Goal: Task Accomplishment & Management: Complete application form

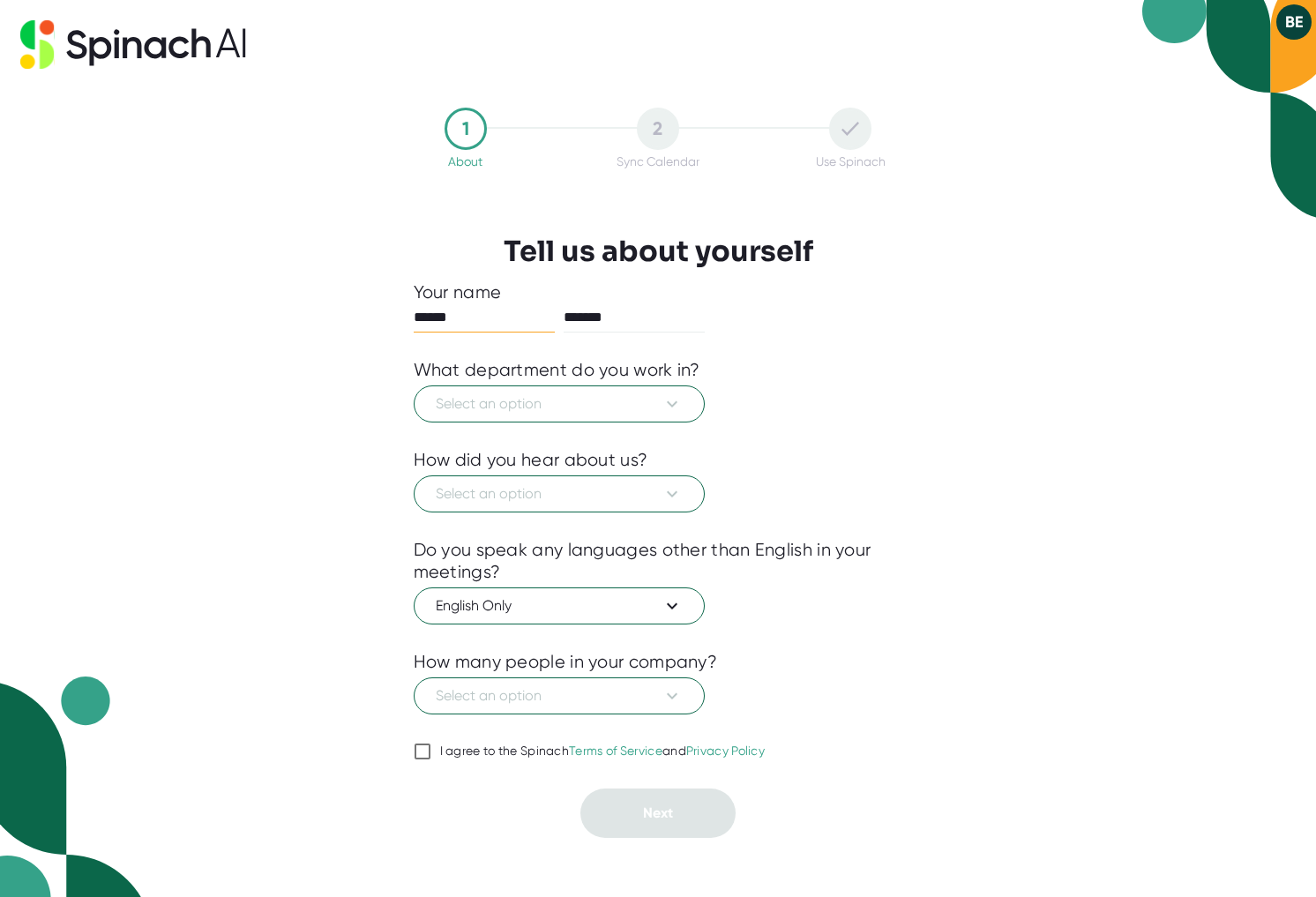
click at [885, 415] on div "Select an option" at bounding box center [658, 402] width 489 height 42
click at [592, 411] on span "Select an option" at bounding box center [558, 404] width 247 height 21
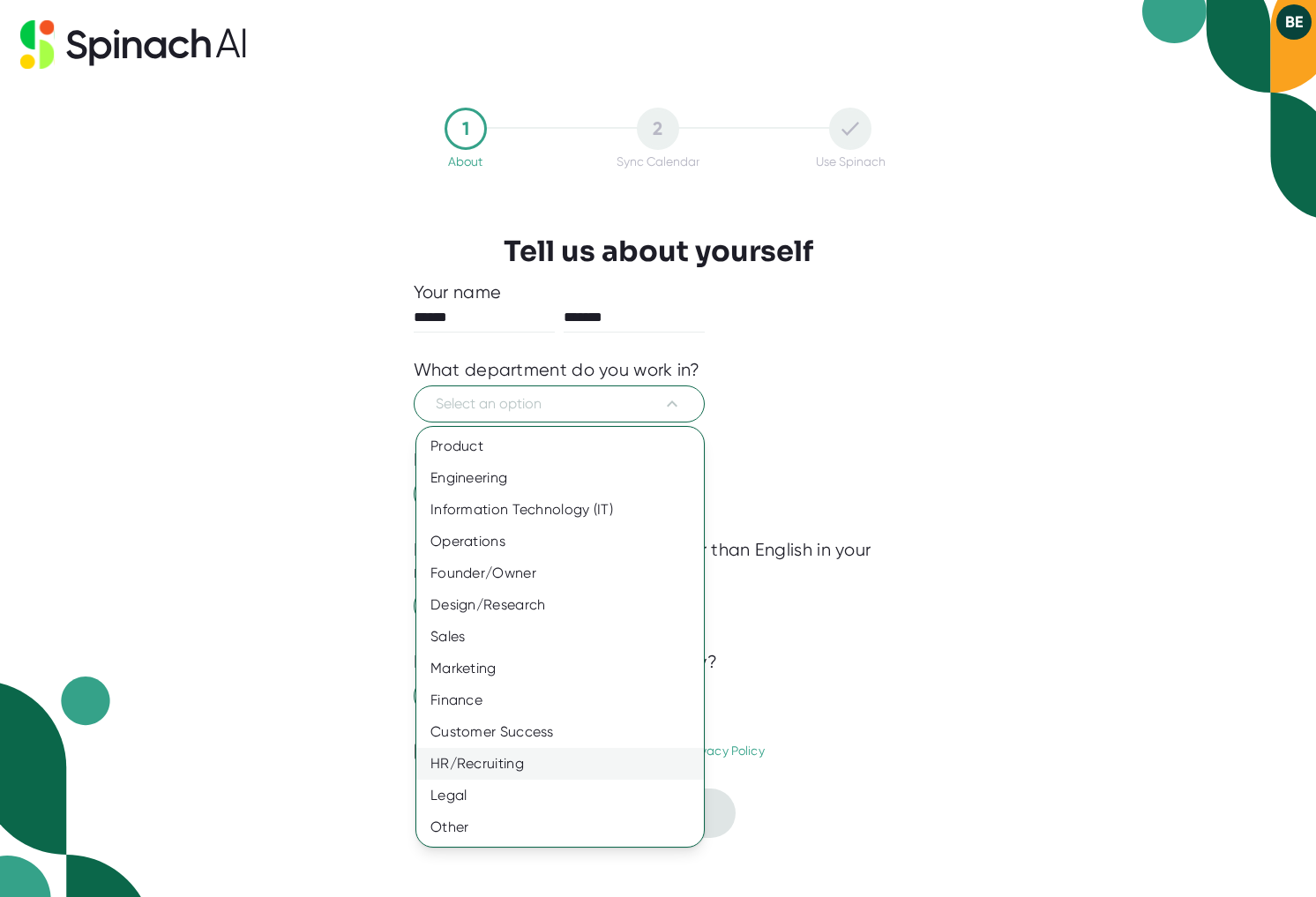
click at [519, 769] on div "HR/Recruiting" at bounding box center [560, 765] width 287 height 32
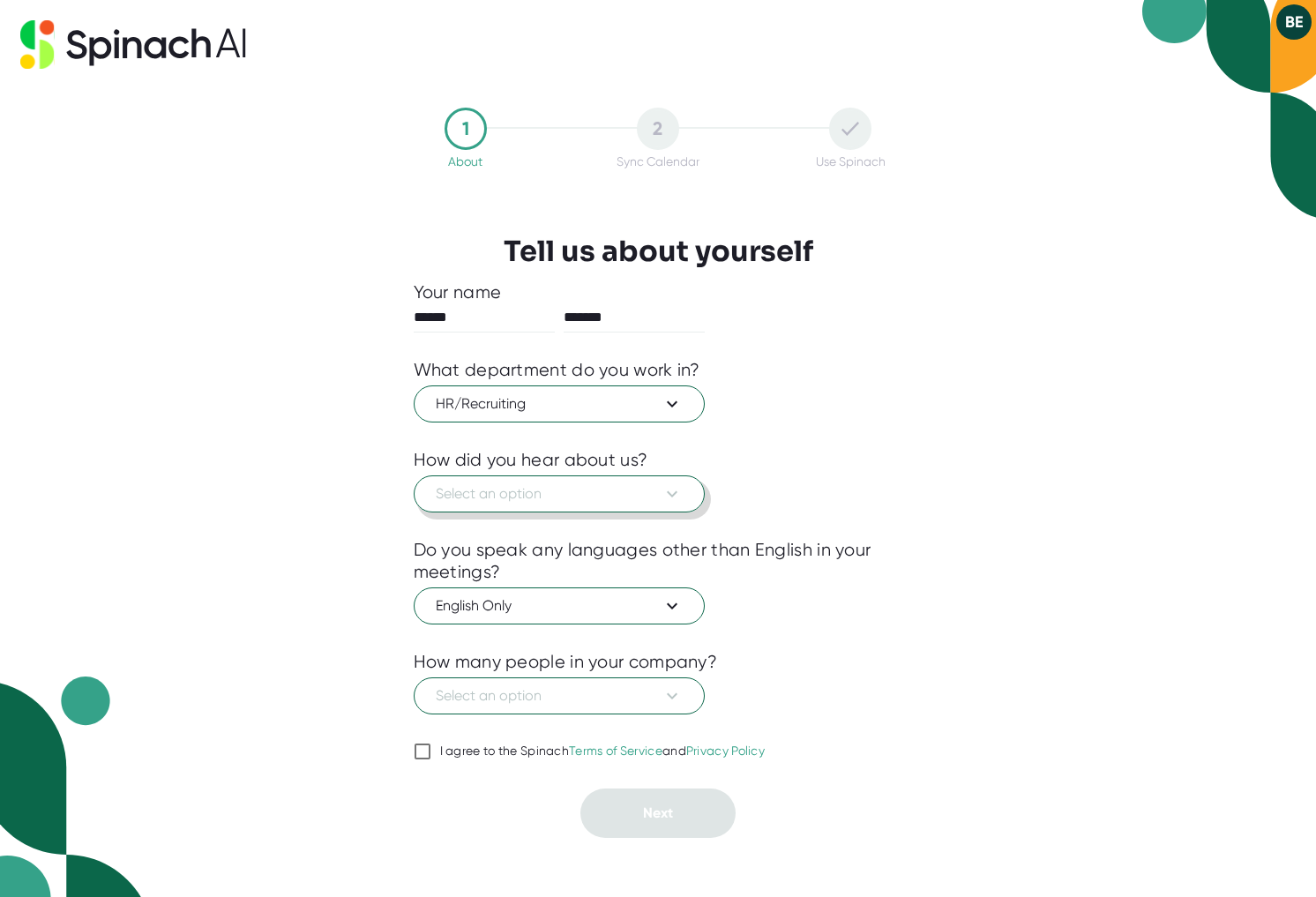
click at [539, 502] on span "Select an option" at bounding box center [558, 494] width 247 height 21
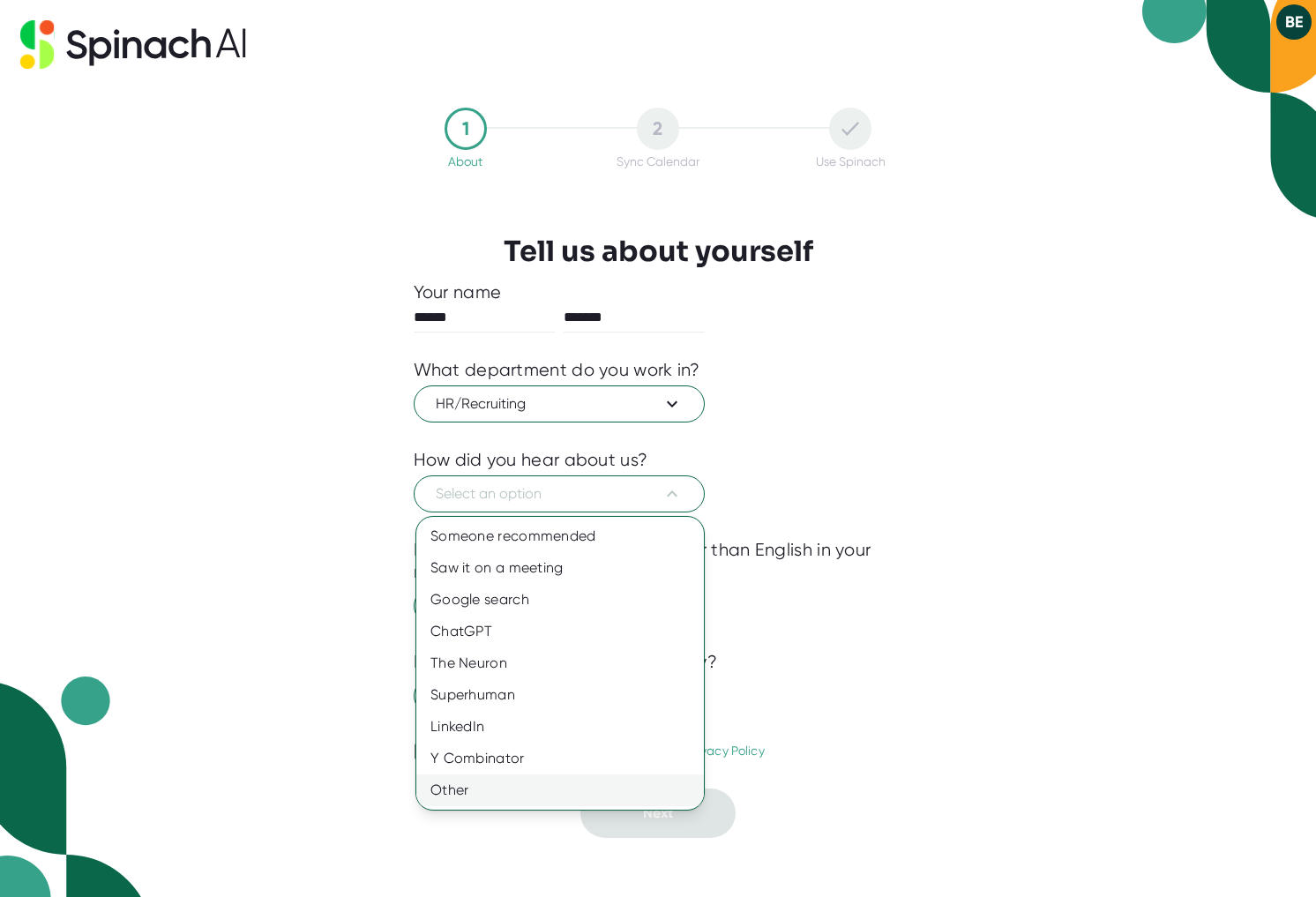
click at [470, 794] on div "Other" at bounding box center [560, 791] width 287 height 32
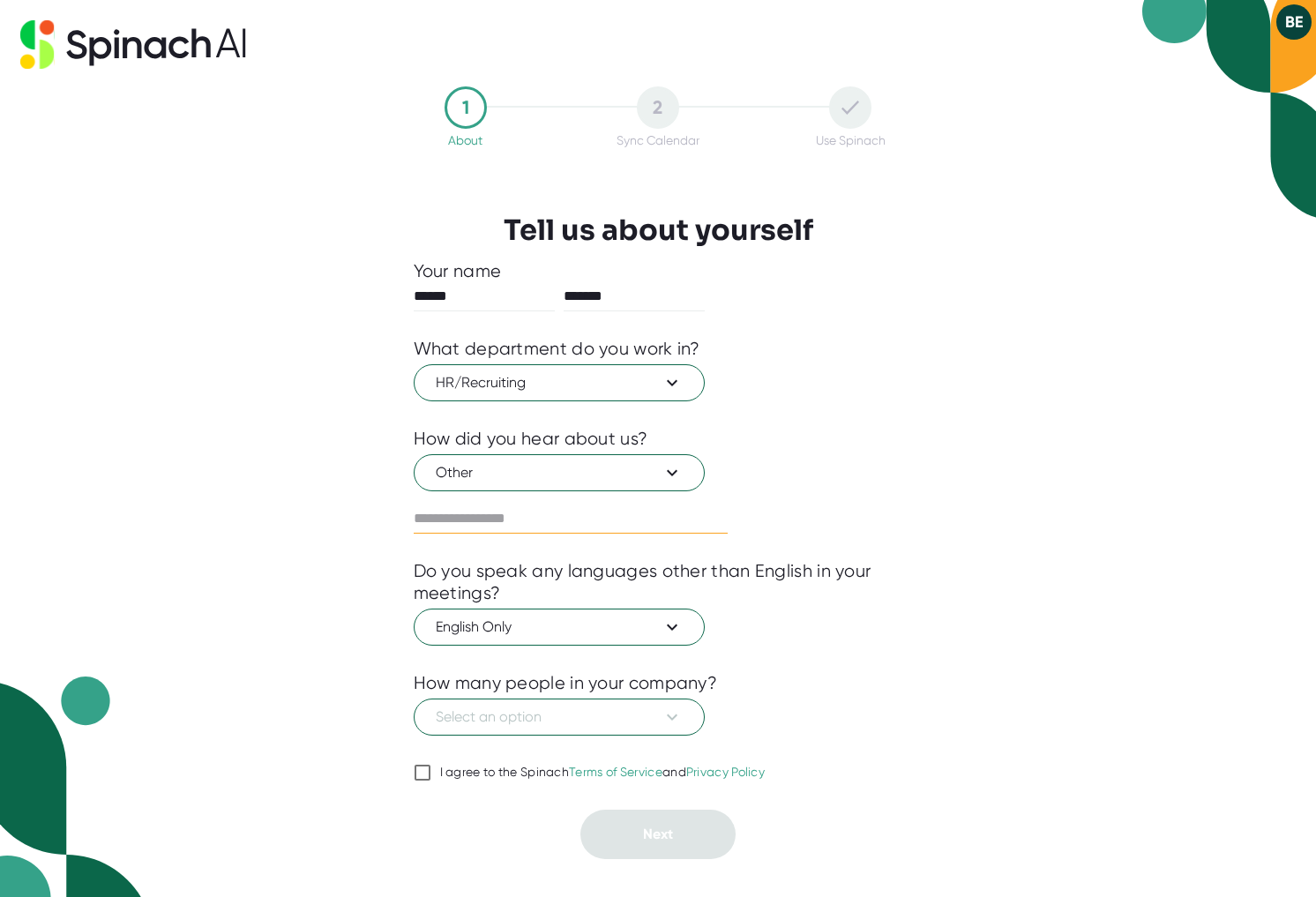
click at [528, 523] on input "text" at bounding box center [571, 519] width 314 height 28
type input "*******"
click at [493, 724] on span "Select an option" at bounding box center [558, 717] width 247 height 21
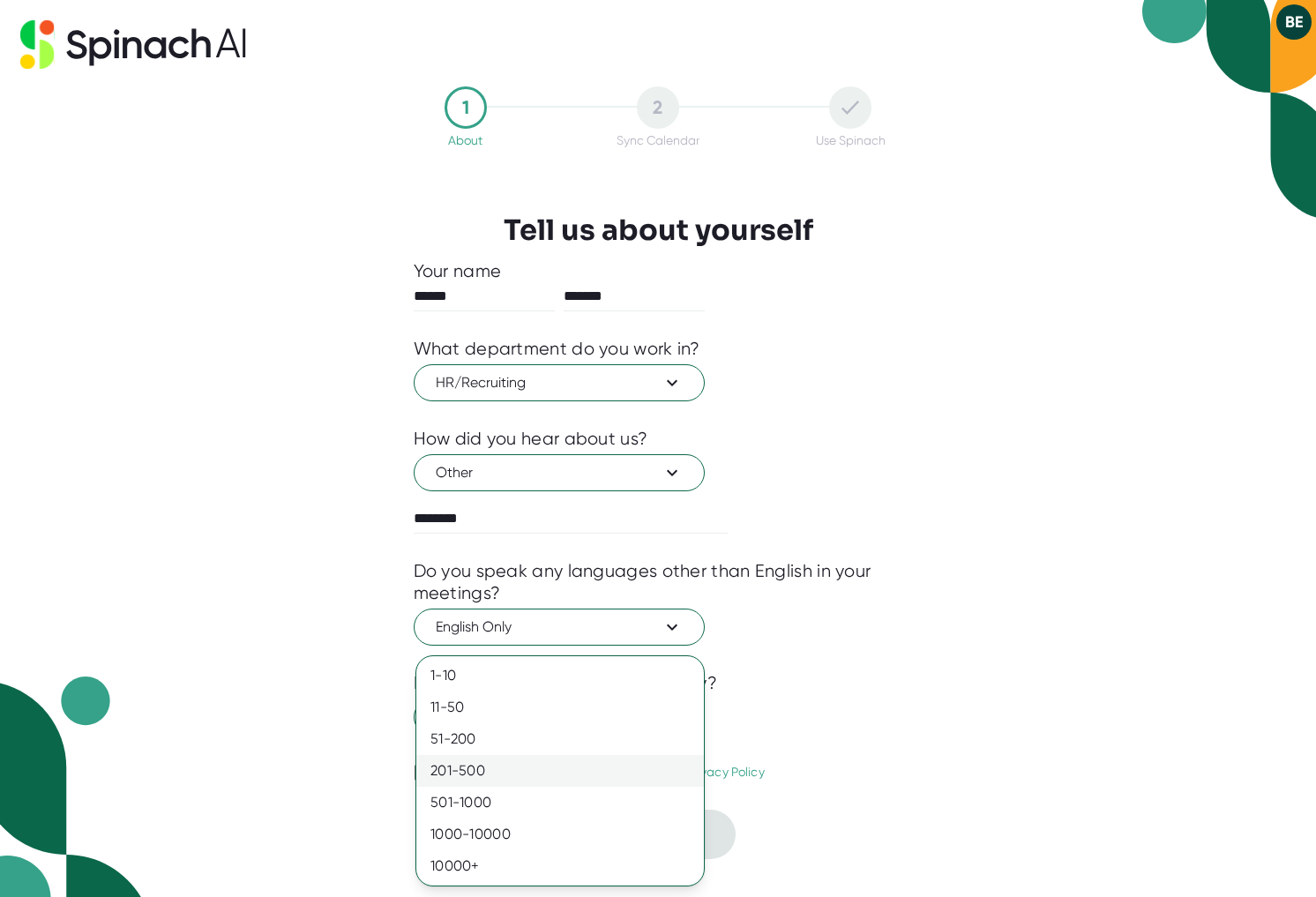
click at [506, 777] on div "201-500" at bounding box center [560, 771] width 287 height 32
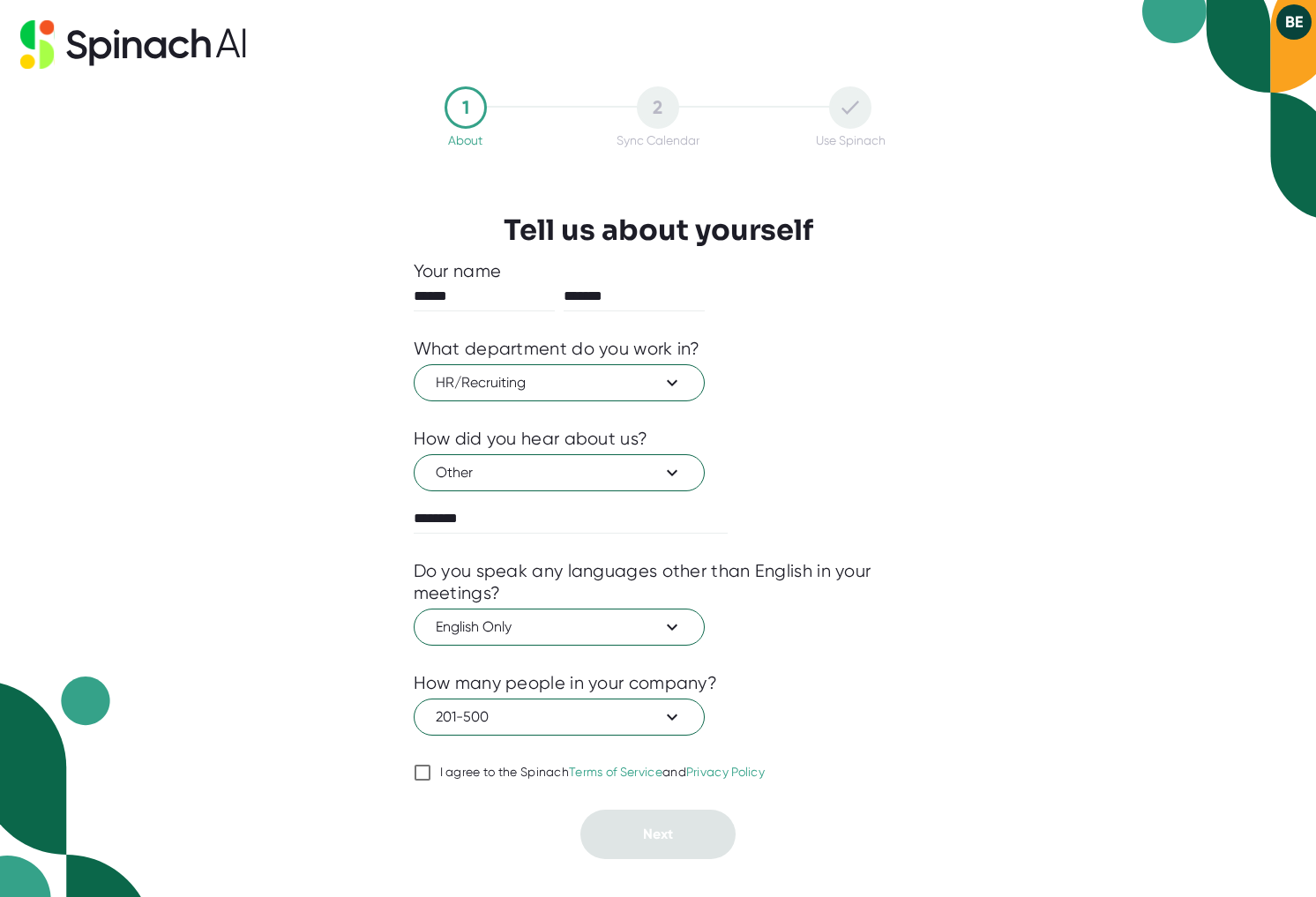
click at [423, 768] on input "I agree to the Spinach Terms of Service and Privacy Policy" at bounding box center [422, 773] width 18 height 21
checkbox input "true"
click at [659, 837] on span "Next" at bounding box center [658, 835] width 30 height 17
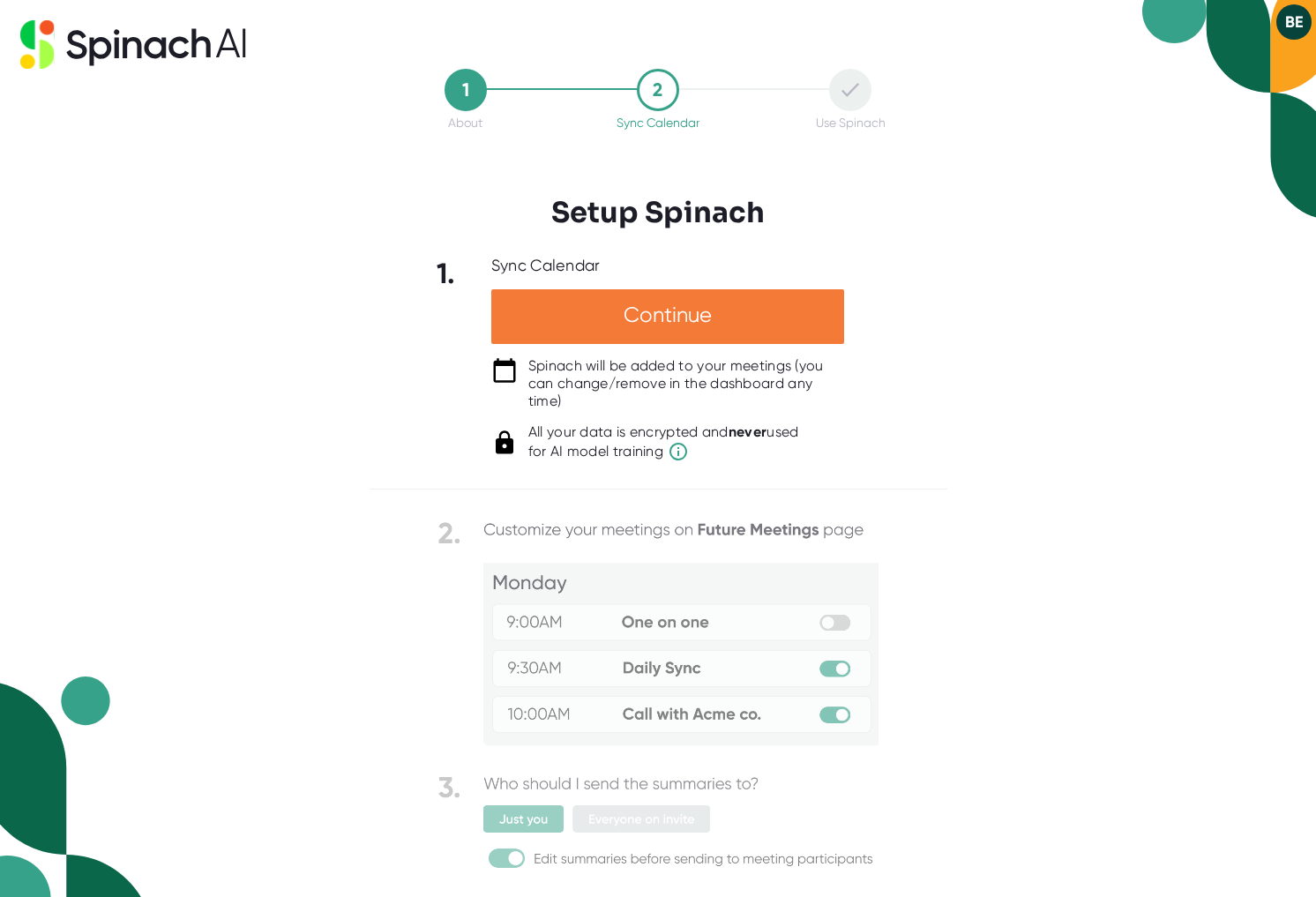
click at [585, 320] on div "Continue" at bounding box center [667, 317] width 352 height 55
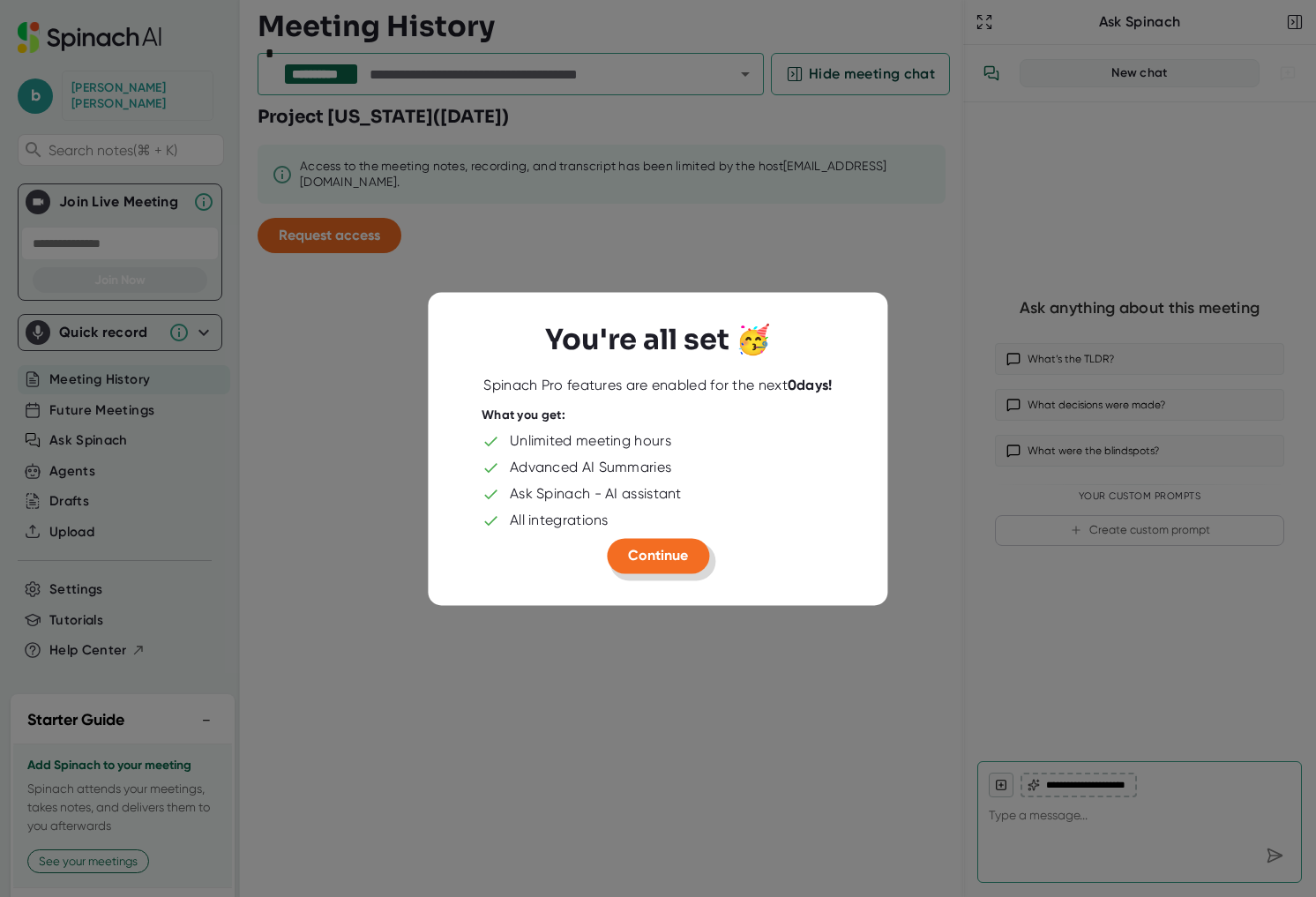
click at [663, 561] on span "Continue" at bounding box center [658, 556] width 60 height 17
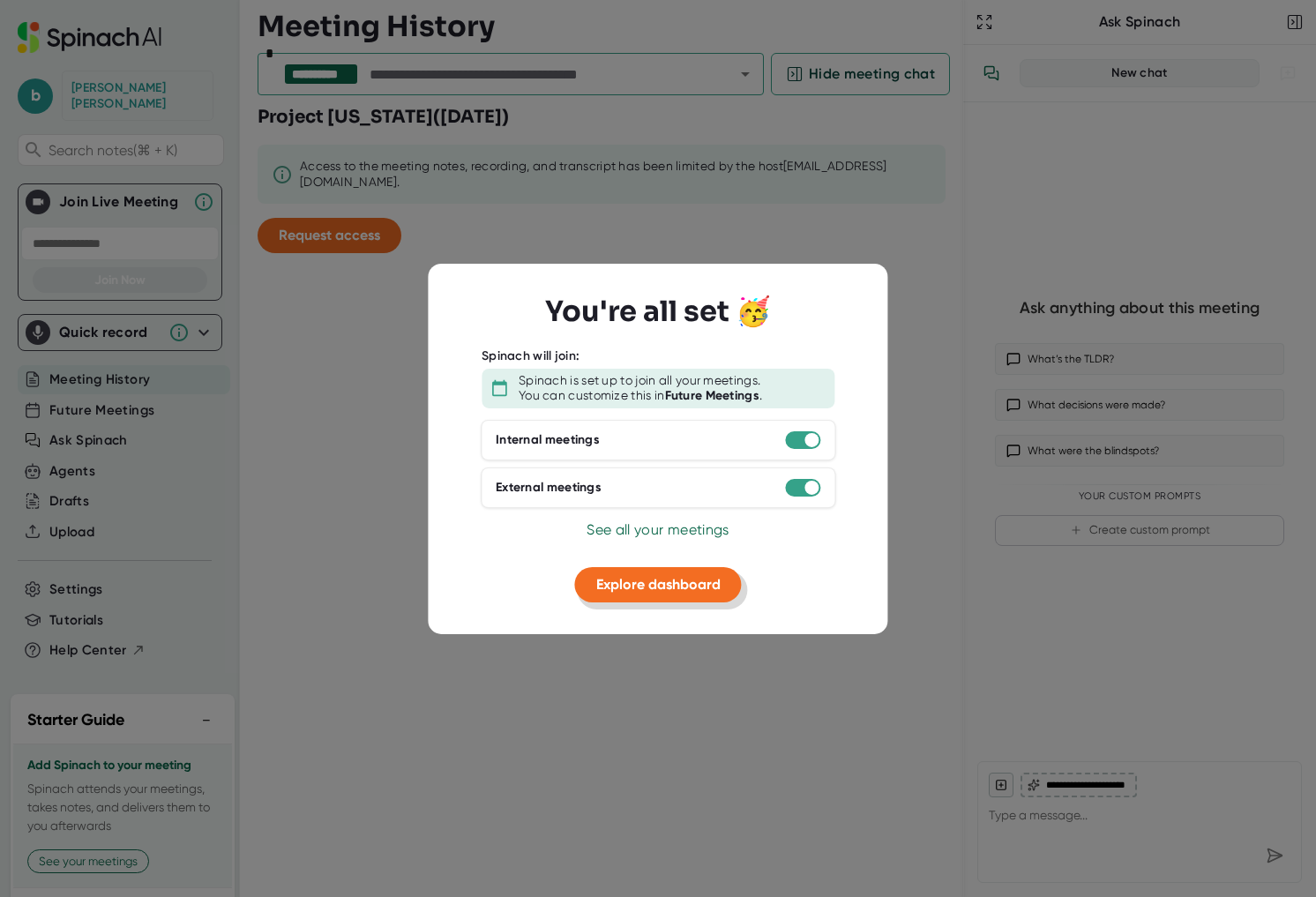
click at [674, 593] on button "Explore dashboard" at bounding box center [658, 584] width 166 height 35
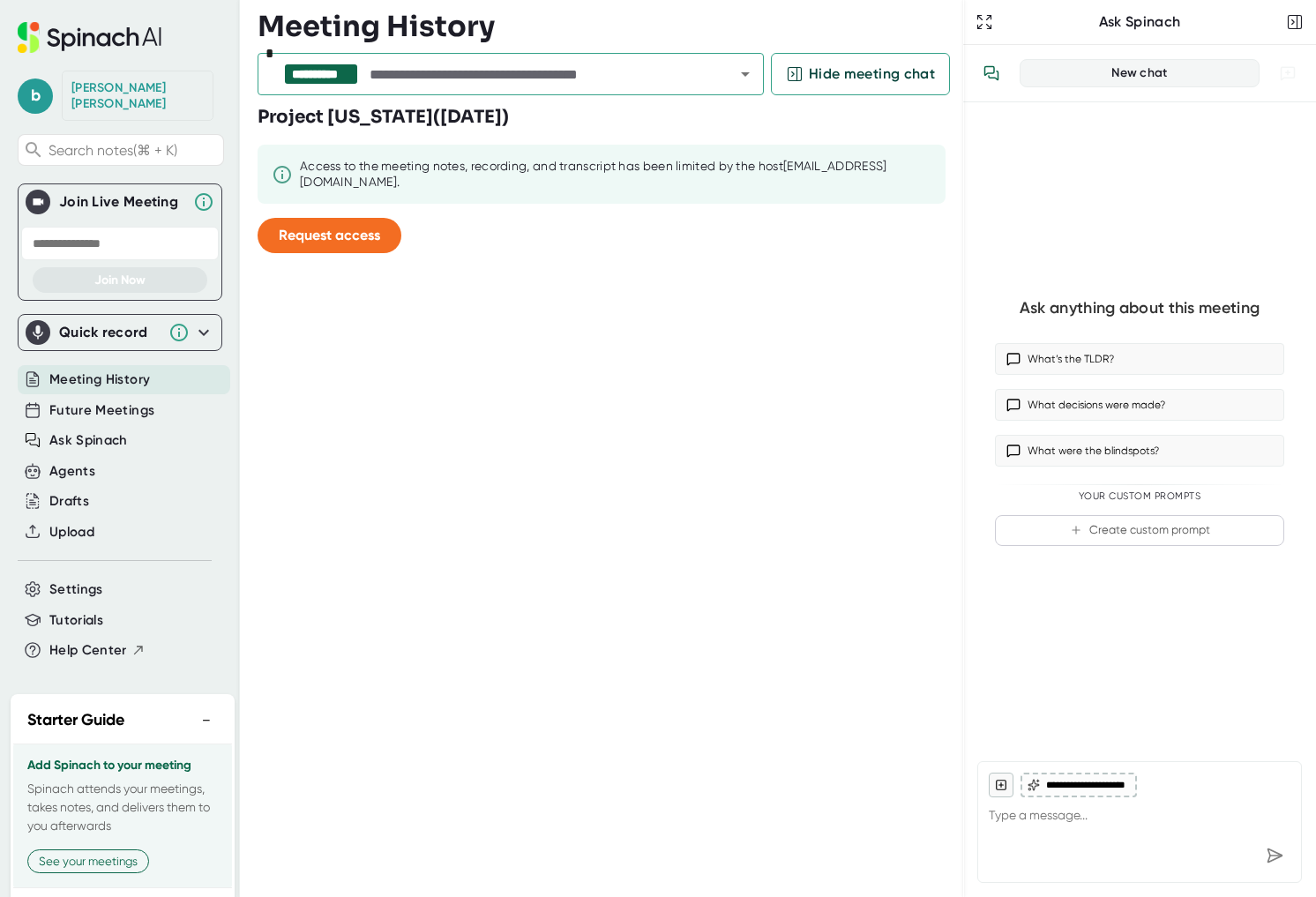
click at [133, 95] on div "[PERSON_NAME]" at bounding box center [138, 95] width 132 height 31
click at [25, 86] on span "b" at bounding box center [35, 95] width 35 height 35
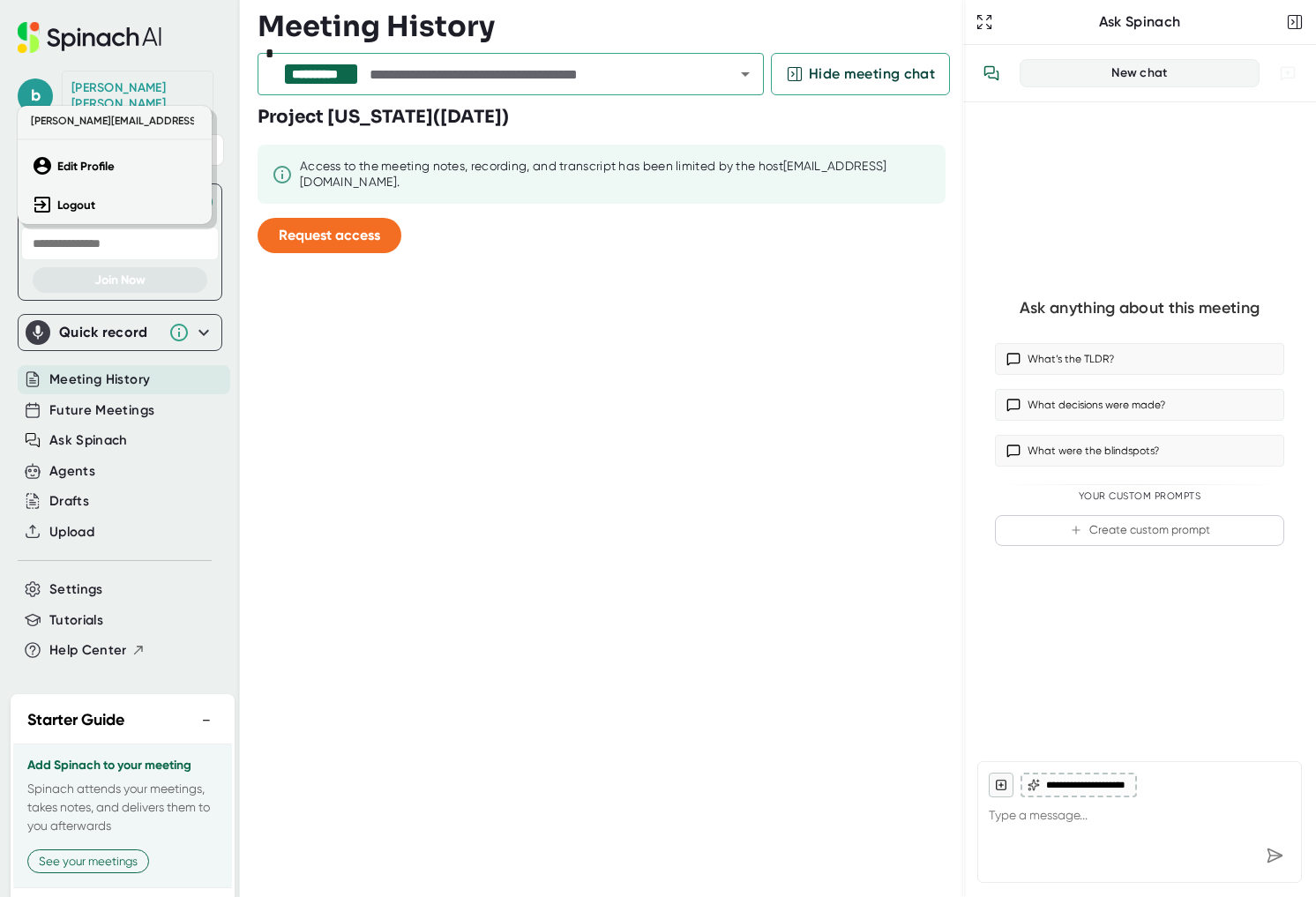
click at [374, 410] on div at bounding box center [658, 448] width 1316 height 897
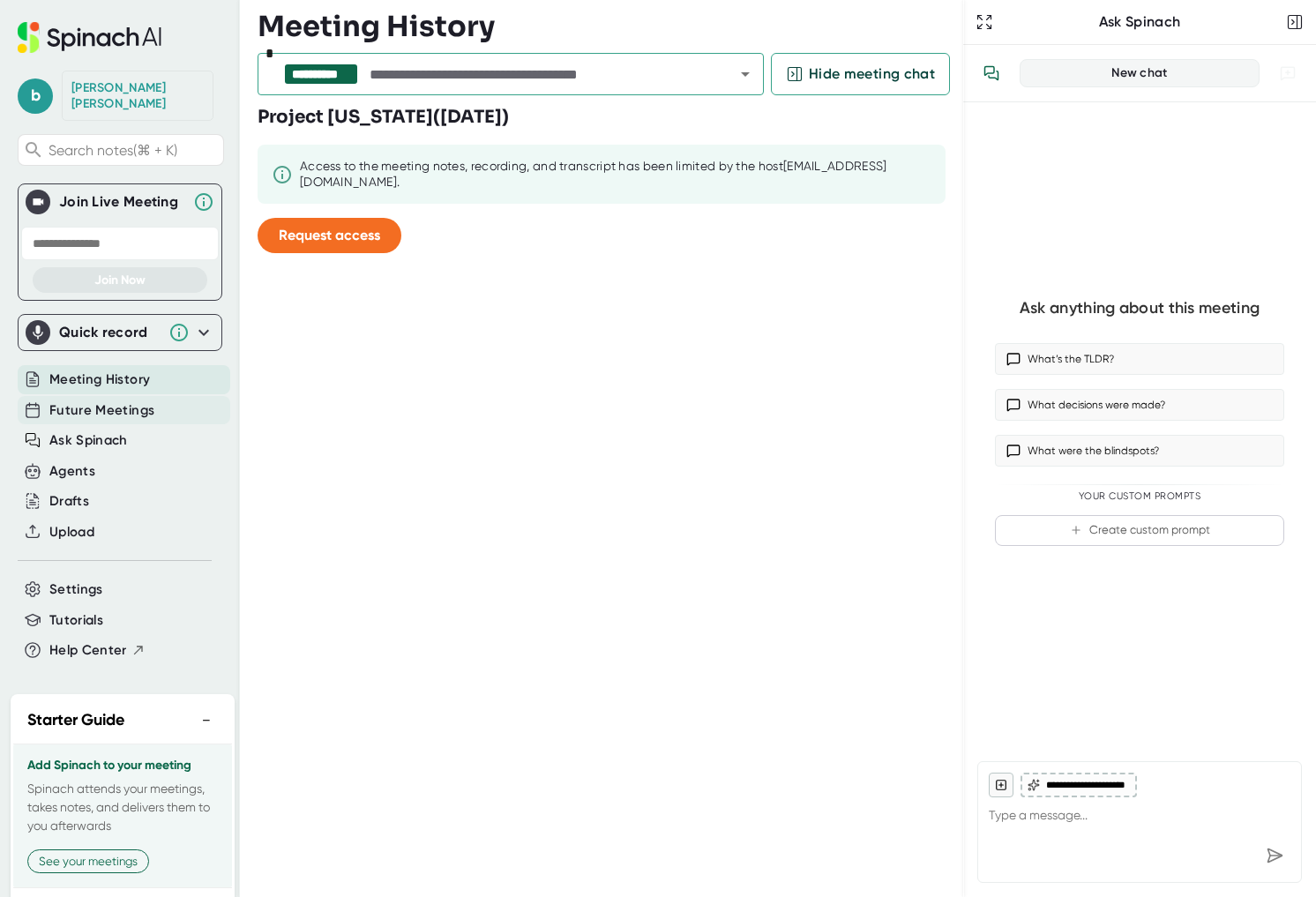
type textarea "x"
click at [104, 401] on span "Future Meetings" at bounding box center [101, 410] width 105 height 20
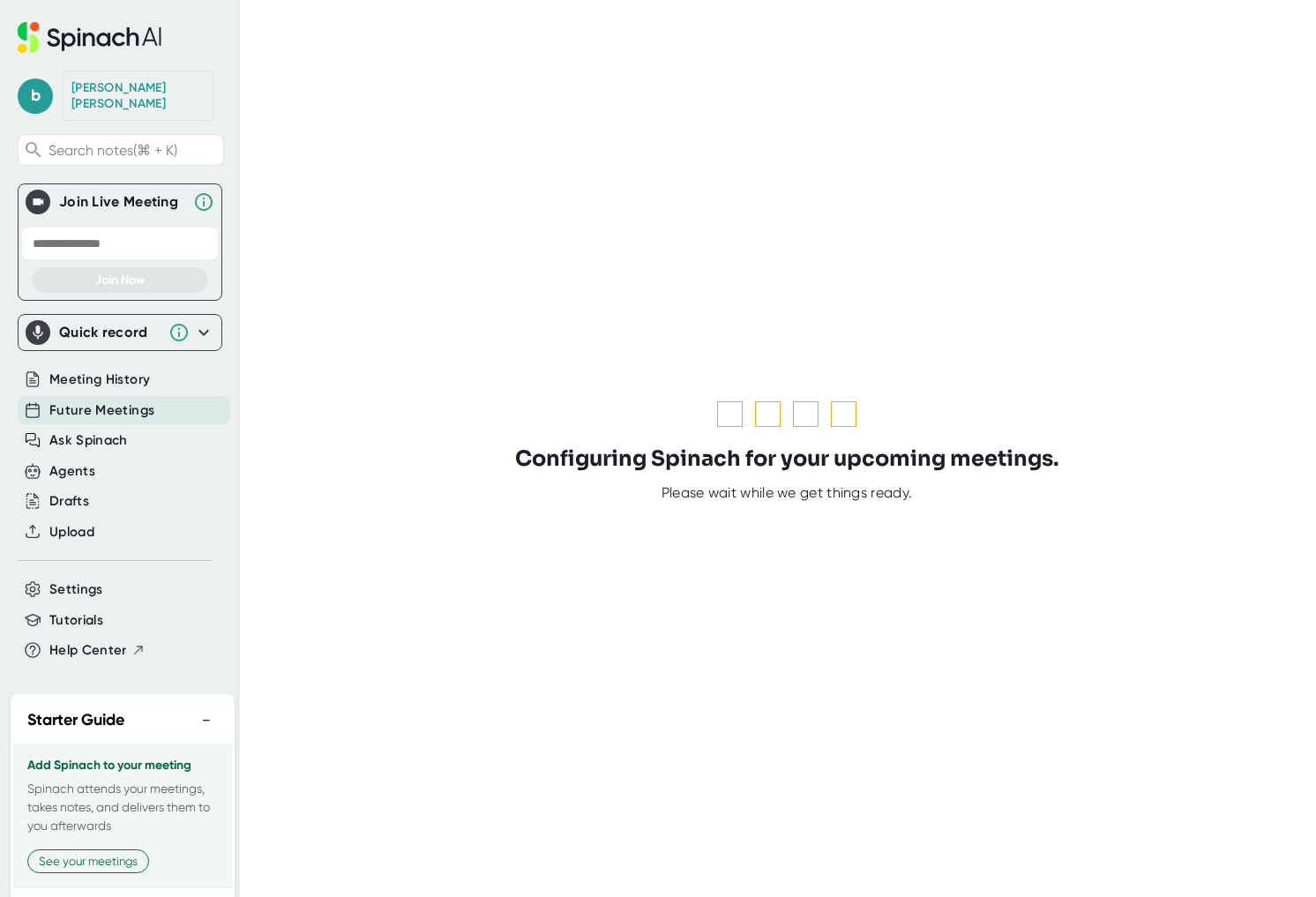
click at [208, 322] on icon at bounding box center [203, 333] width 21 height 21
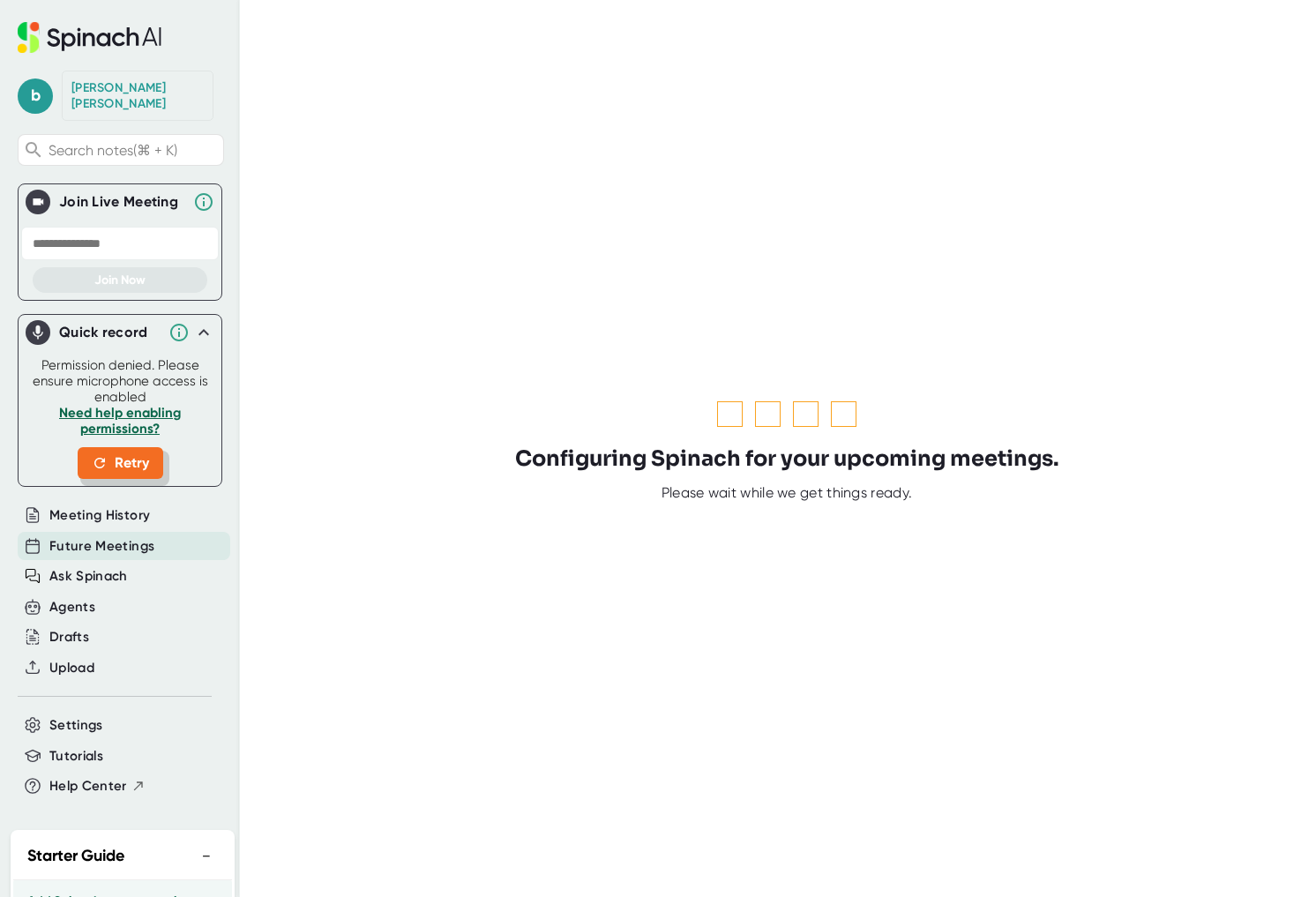
click at [114, 453] on span "Retry" at bounding box center [120, 463] width 58 height 21
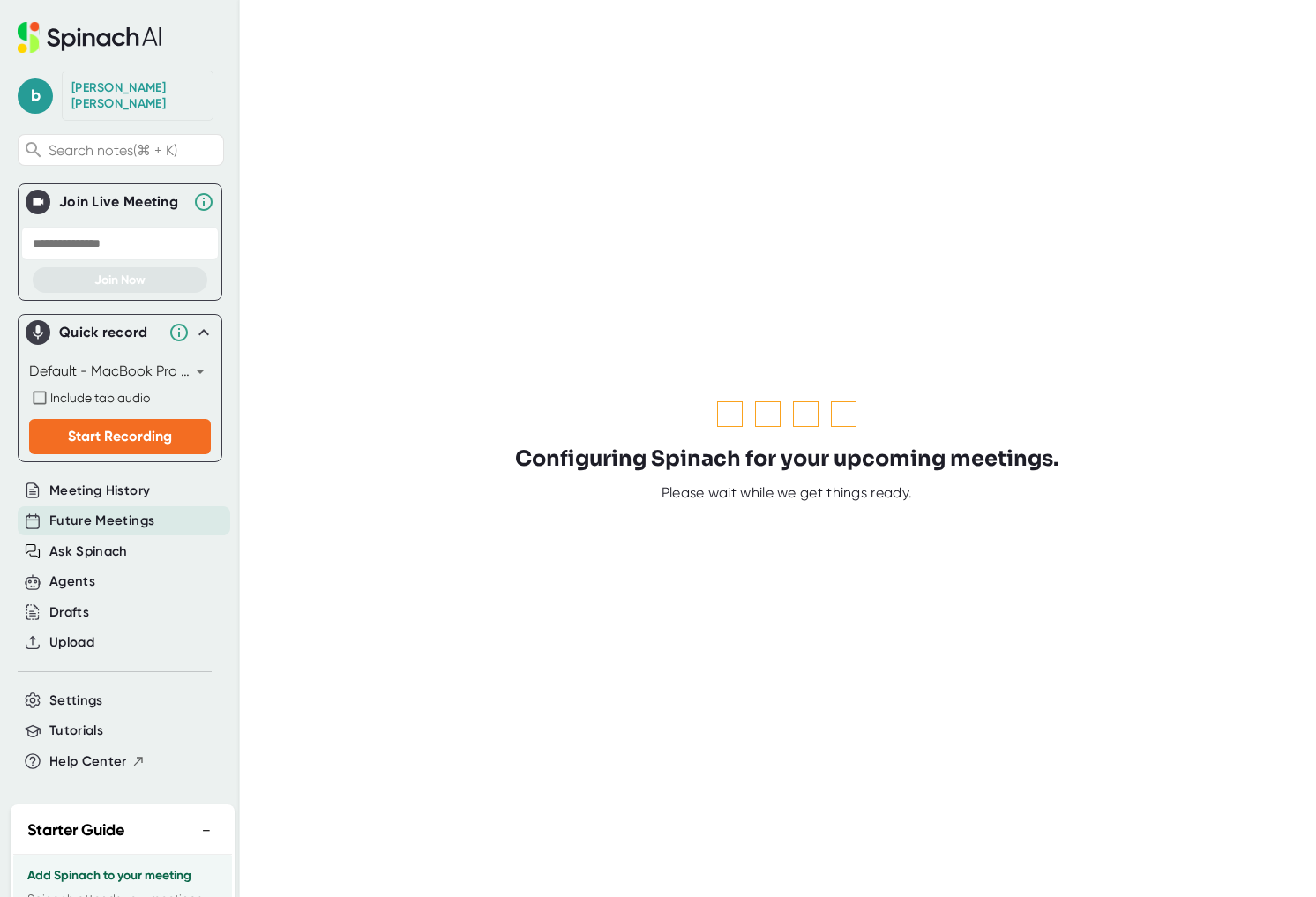
click at [290, 397] on div at bounding box center [787, 414] width 1058 height 38
click at [145, 511] on span "Future Meetings" at bounding box center [101, 521] width 105 height 20
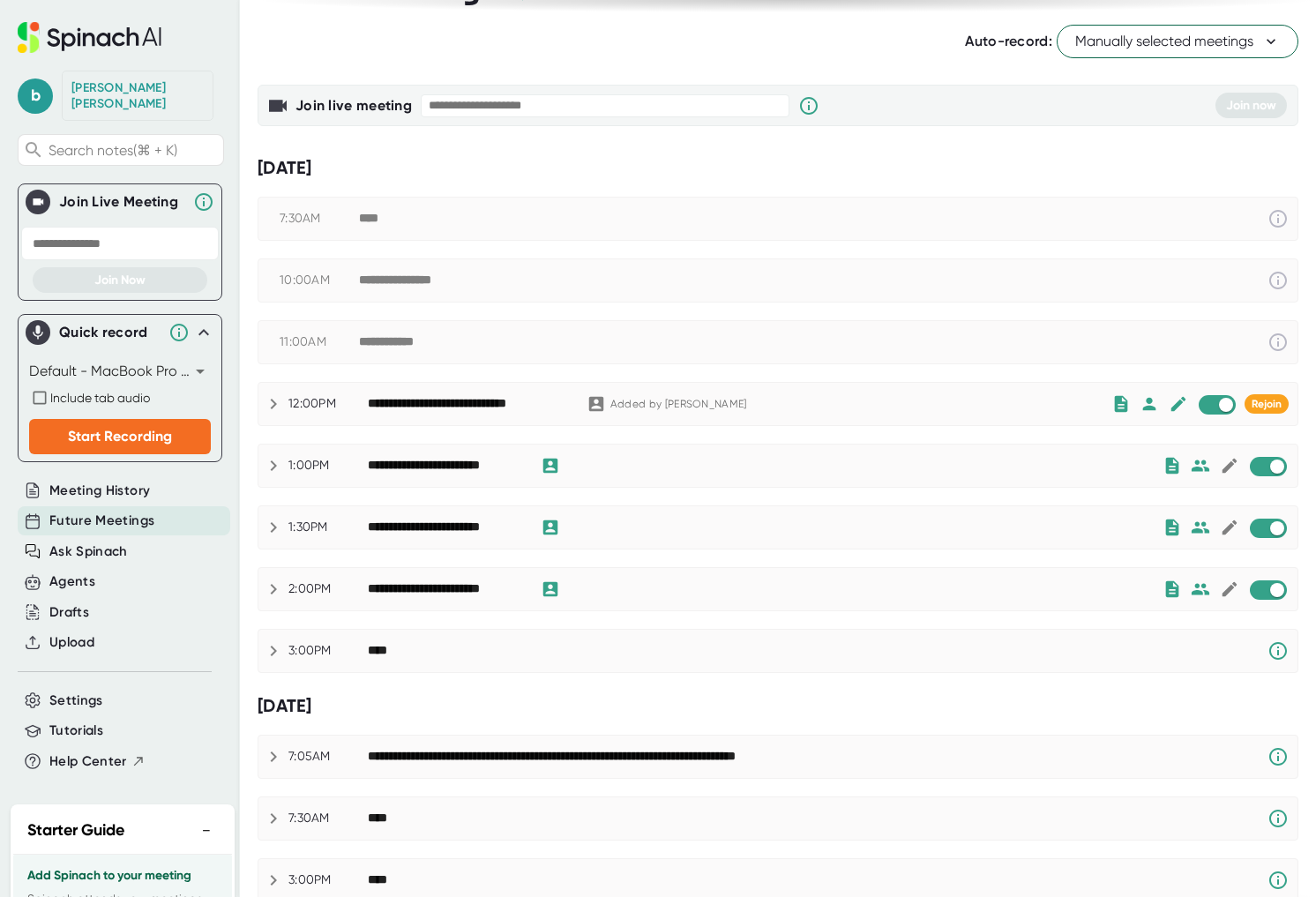
scroll to position [60, 0]
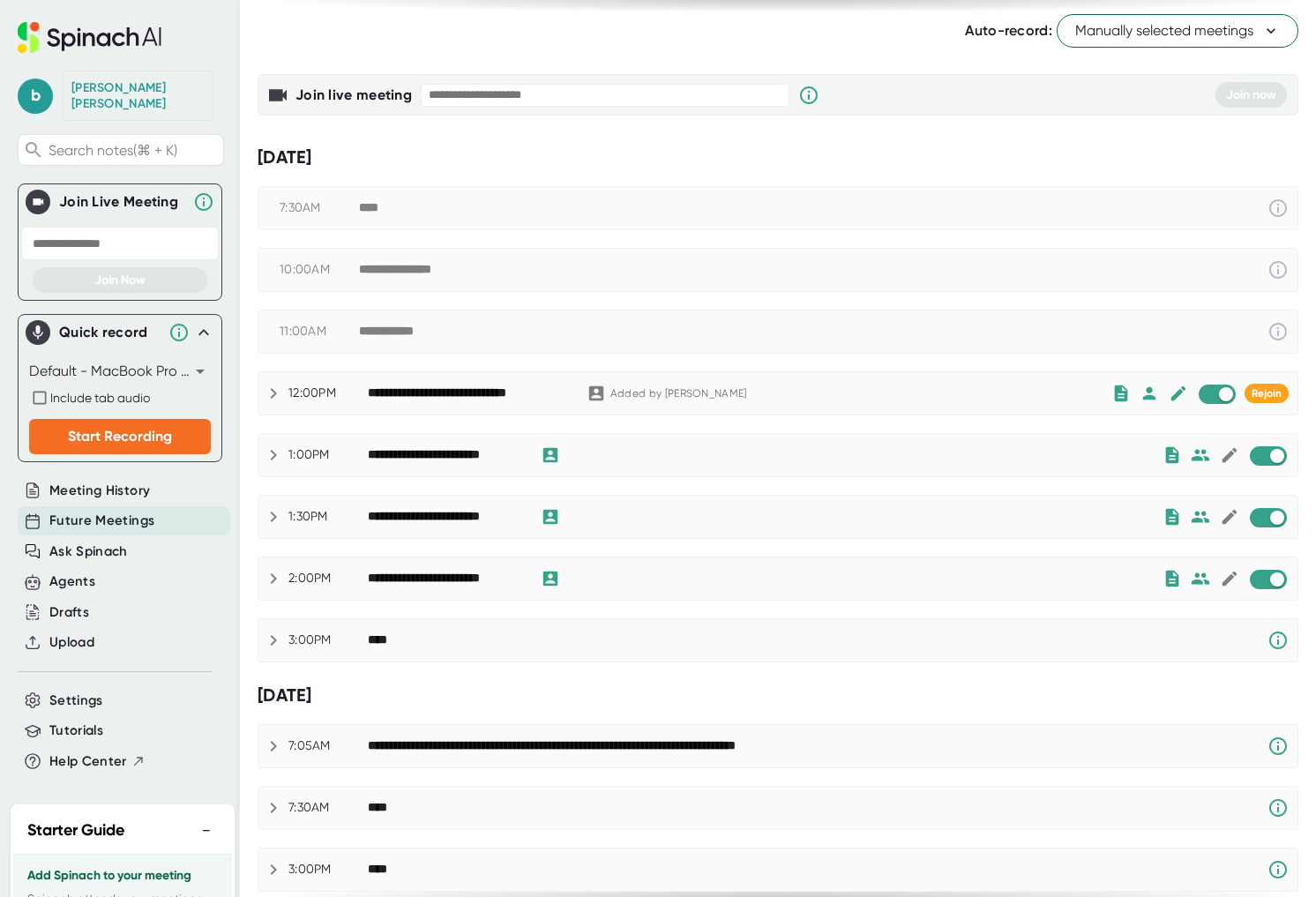
click at [272, 454] on icon at bounding box center [274, 455] width 7 height 10
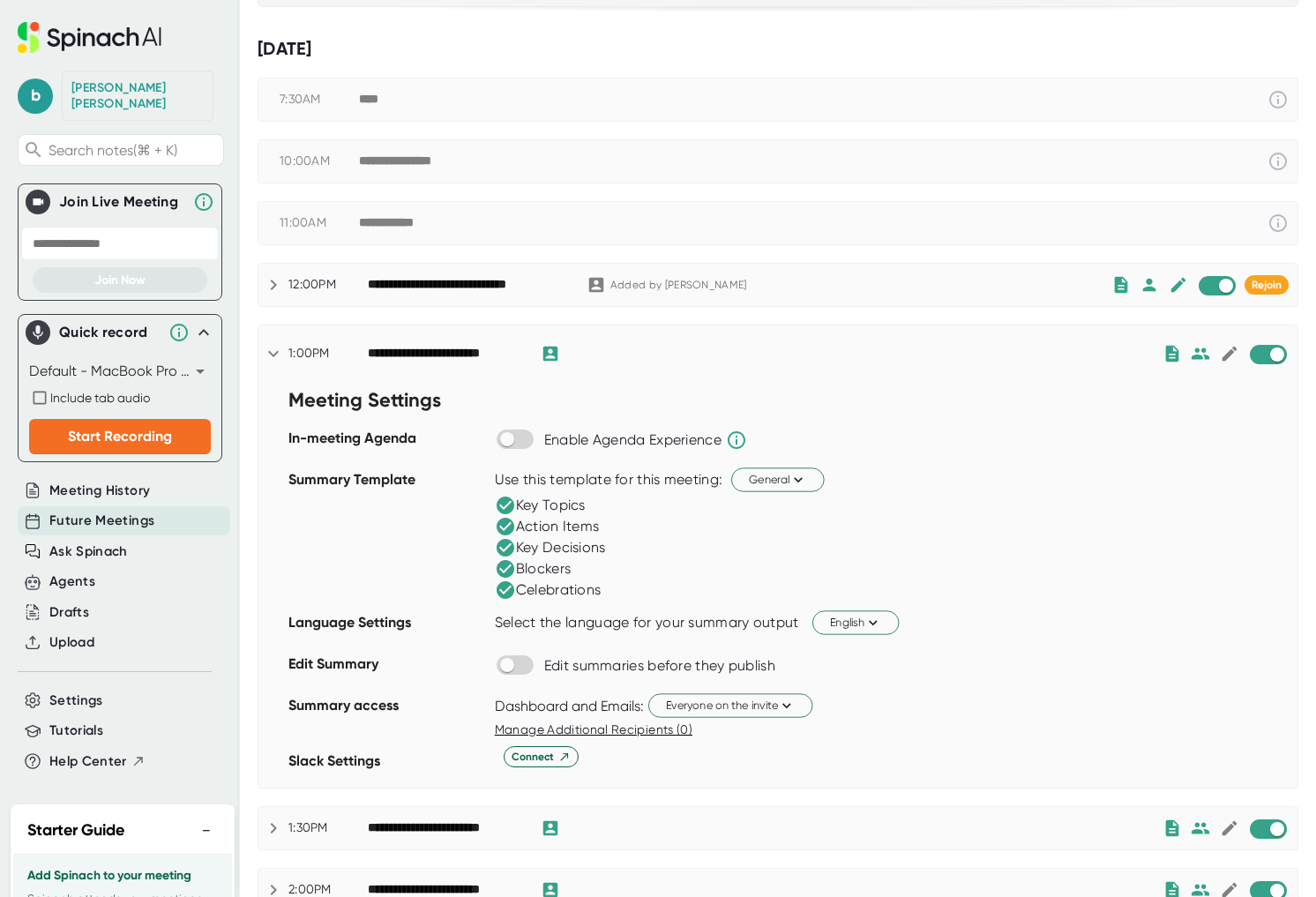
scroll to position [171, 0]
